Goal: Check status: Check status

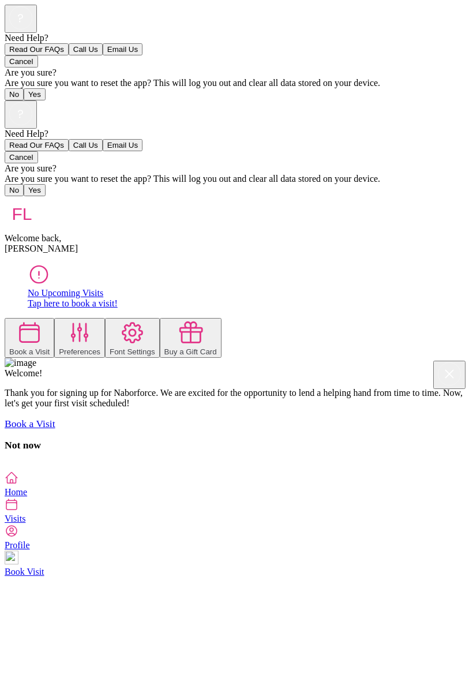
click at [18, 511] on icon at bounding box center [12, 504] width 14 height 14
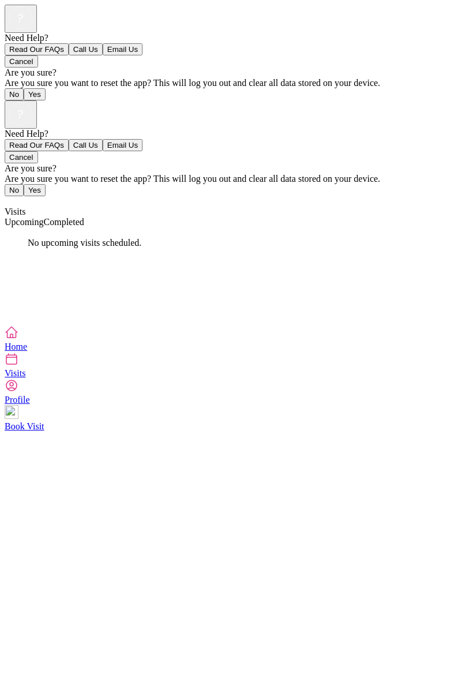
click at [84, 217] on span "Completed" at bounding box center [64, 222] width 40 height 10
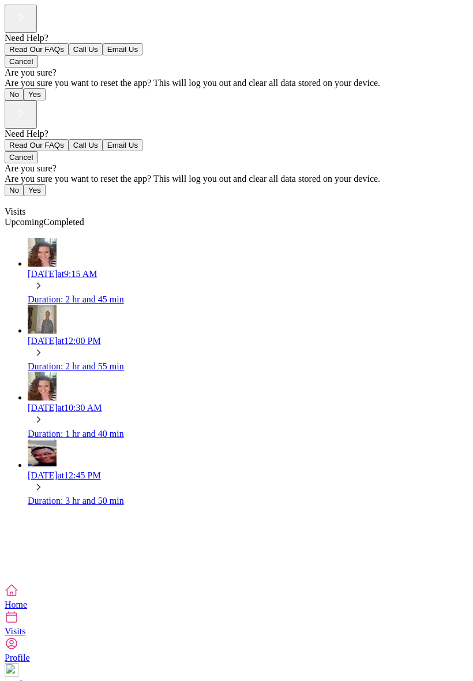
click at [111, 269] on div "Fri, Sep 26 at 9:15 AM" at bounding box center [248, 274] width 441 height 10
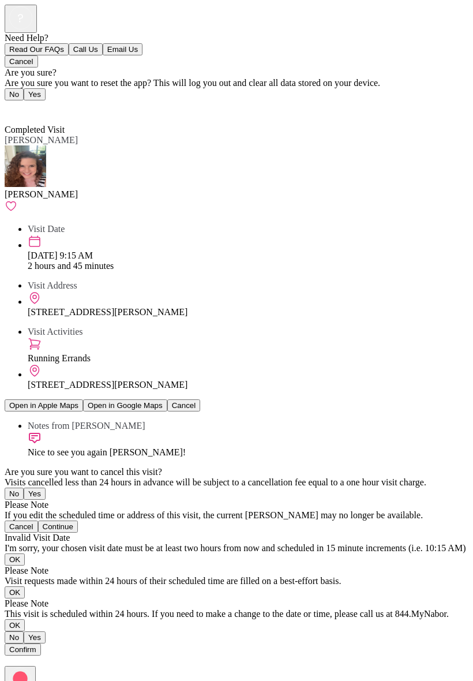
click at [24, 104] on span "Back" at bounding box center [21, 109] width 19 height 10
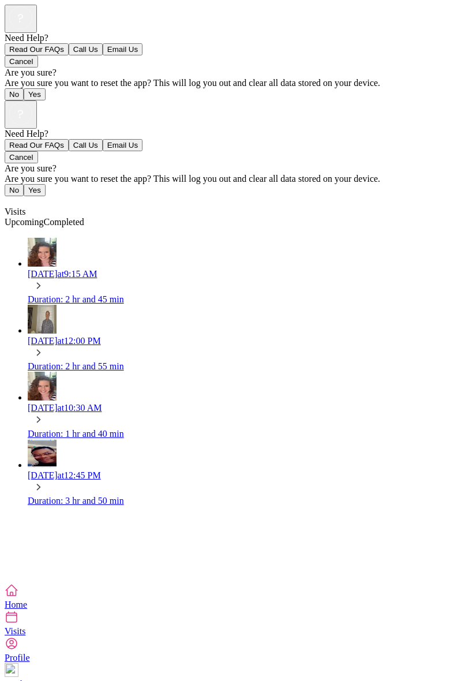
click at [14, 196] on div "Visits" at bounding box center [237, 201] width 464 height 10
click at [25, 207] on span "Visits" at bounding box center [15, 212] width 21 height 10
click at [18, 597] on icon at bounding box center [12, 590] width 14 height 14
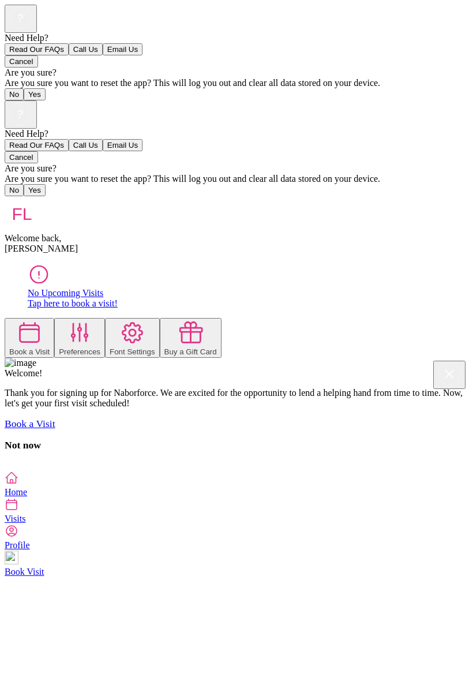
click at [337, 461] on div at bounding box center [237, 466] width 464 height 10
